Goal: Task Accomplishment & Management: Complete application form

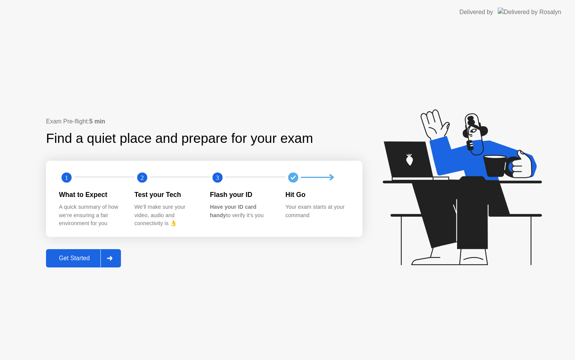
click at [83, 256] on div "Get Started" at bounding box center [74, 258] width 52 height 7
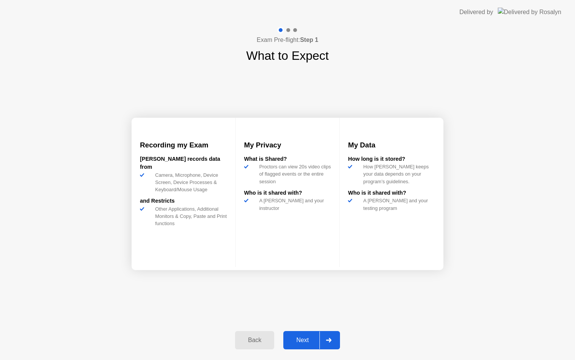
click at [298, 339] on div "Next" at bounding box center [303, 339] width 34 height 7
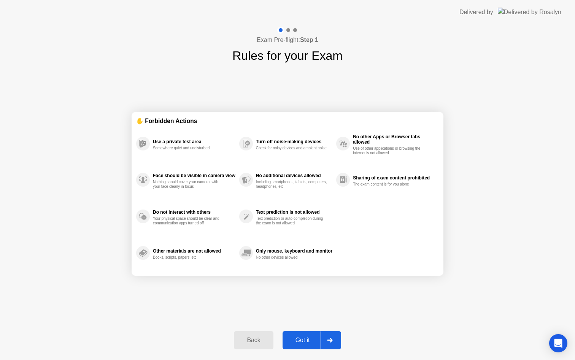
click at [300, 334] on button "Got it" at bounding box center [312, 340] width 59 height 18
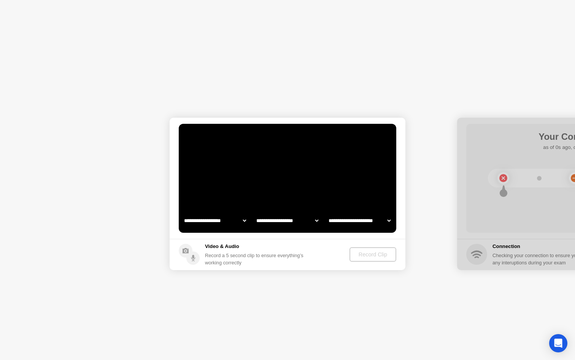
select select "**********"
select select "*******"
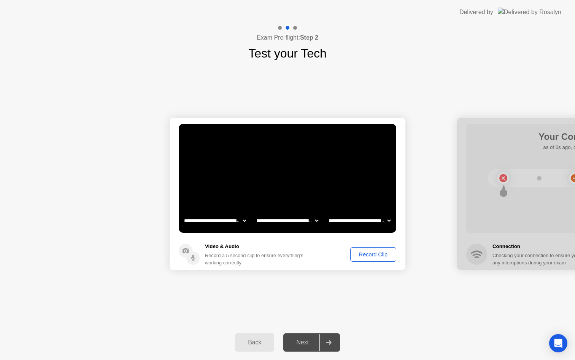
click at [372, 254] on div "Record Clip" at bounding box center [373, 254] width 41 height 6
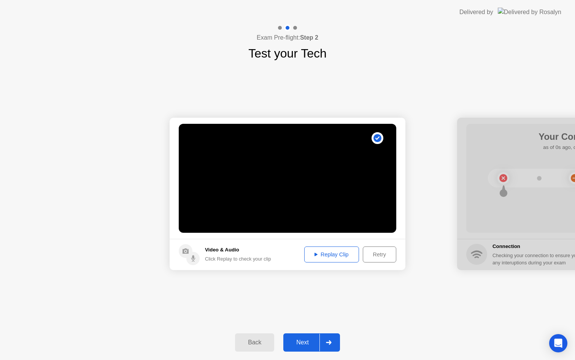
click at [302, 339] on div "Next" at bounding box center [303, 342] width 34 height 7
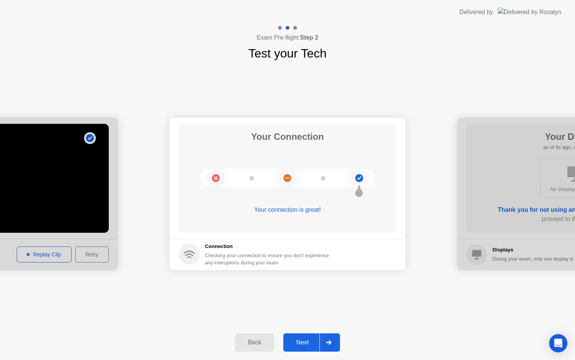
click at [302, 339] on div "Next" at bounding box center [303, 342] width 34 height 7
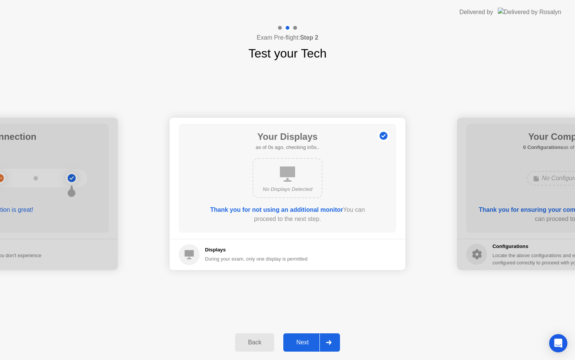
click at [302, 339] on div "Next" at bounding box center [303, 342] width 34 height 7
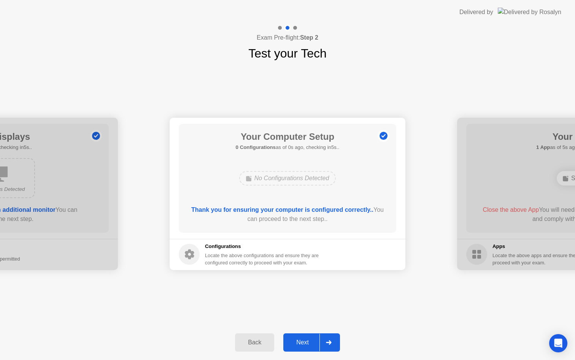
click at [302, 339] on div "Next" at bounding box center [303, 342] width 34 height 7
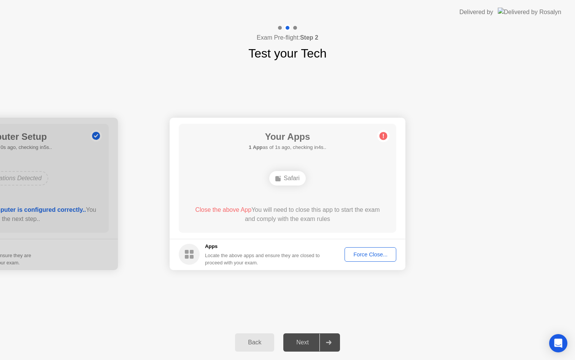
click at [369, 252] on div "Force Close..." at bounding box center [370, 254] width 46 height 6
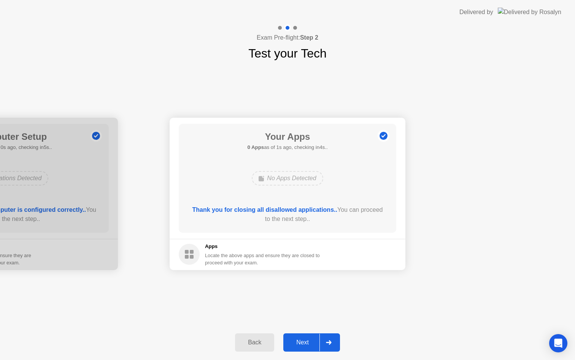
click at [312, 339] on div "Next" at bounding box center [303, 342] width 34 height 7
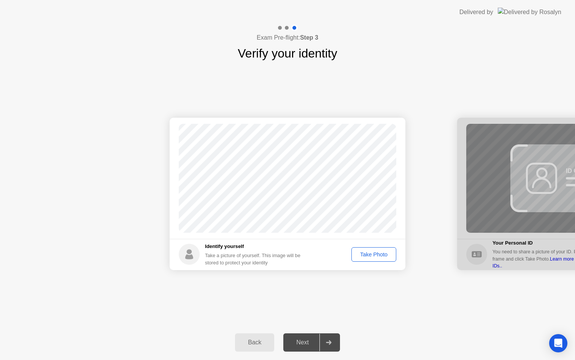
click at [312, 339] on div "Next" at bounding box center [303, 342] width 34 height 7
click at [379, 255] on div "Take Photo" at bounding box center [374, 254] width 40 height 6
click at [302, 337] on button "Next" at bounding box center [311, 342] width 57 height 18
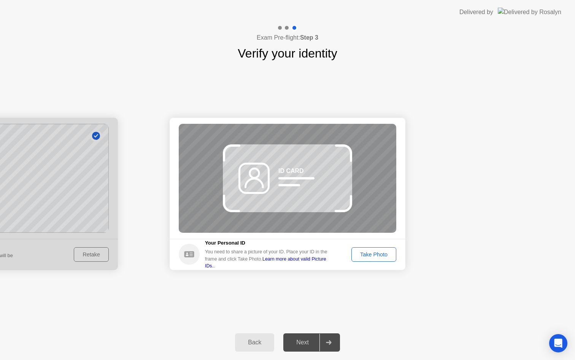
click at [376, 257] on div "Take Photo" at bounding box center [374, 254] width 40 height 6
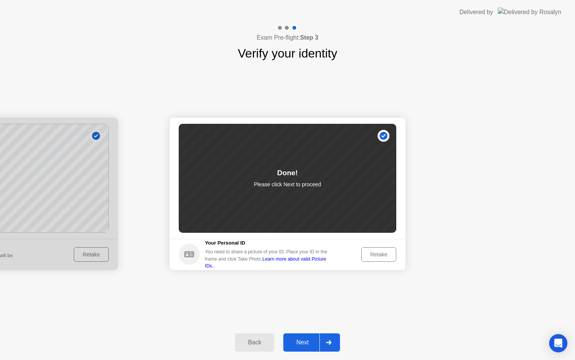
click at [304, 342] on div "Next" at bounding box center [303, 342] width 34 height 7
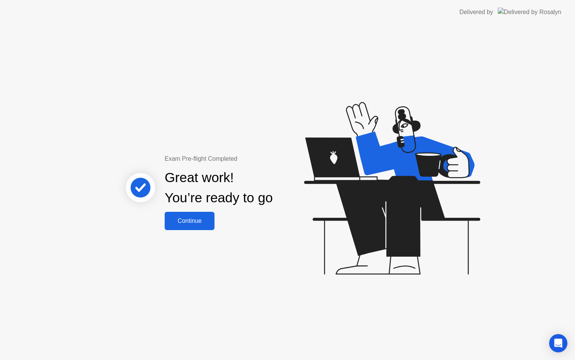
click at [197, 218] on div "Continue" at bounding box center [189, 220] width 45 height 7
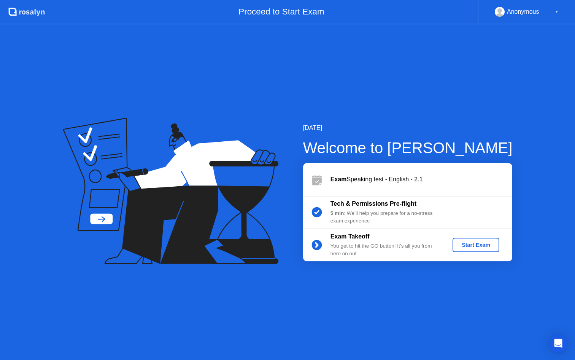
click at [473, 245] on div "Start Exam" at bounding box center [476, 245] width 41 height 6
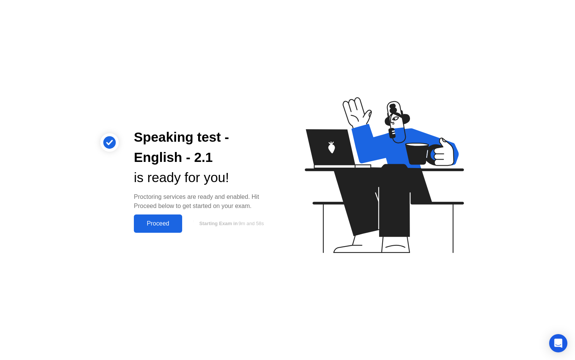
click at [154, 220] on div "Proceed" at bounding box center [158, 223] width 44 height 7
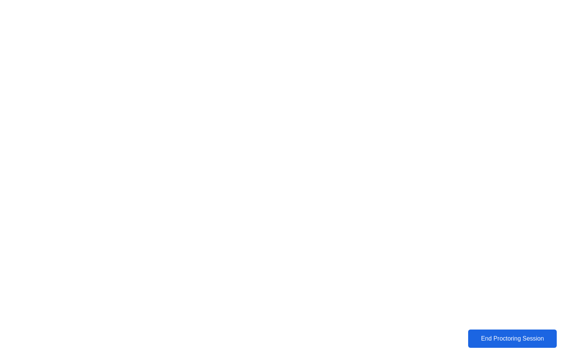
click at [511, 336] on div "End Proctoring Session" at bounding box center [512, 338] width 84 height 7
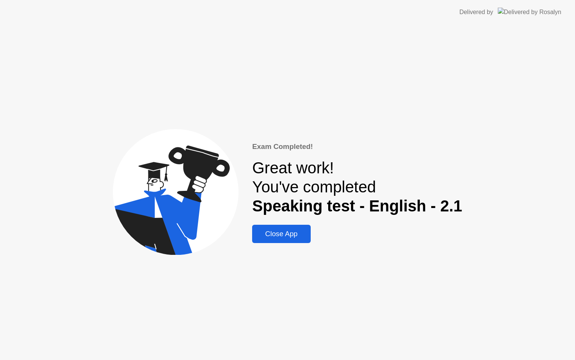
click at [288, 233] on div "Close App" at bounding box center [282, 233] width 54 height 8
